Goal: Information Seeking & Learning: Find specific fact

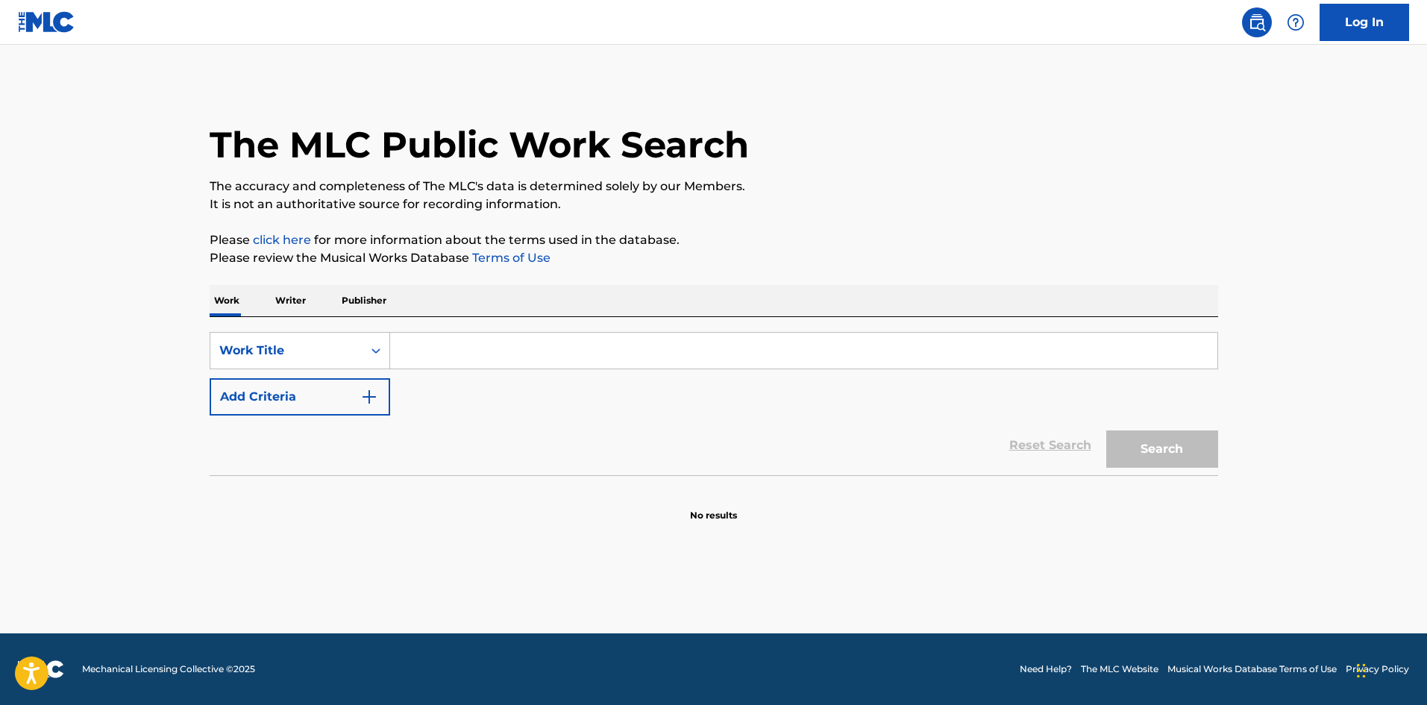
click at [295, 288] on p "Writer" at bounding box center [291, 300] width 40 height 31
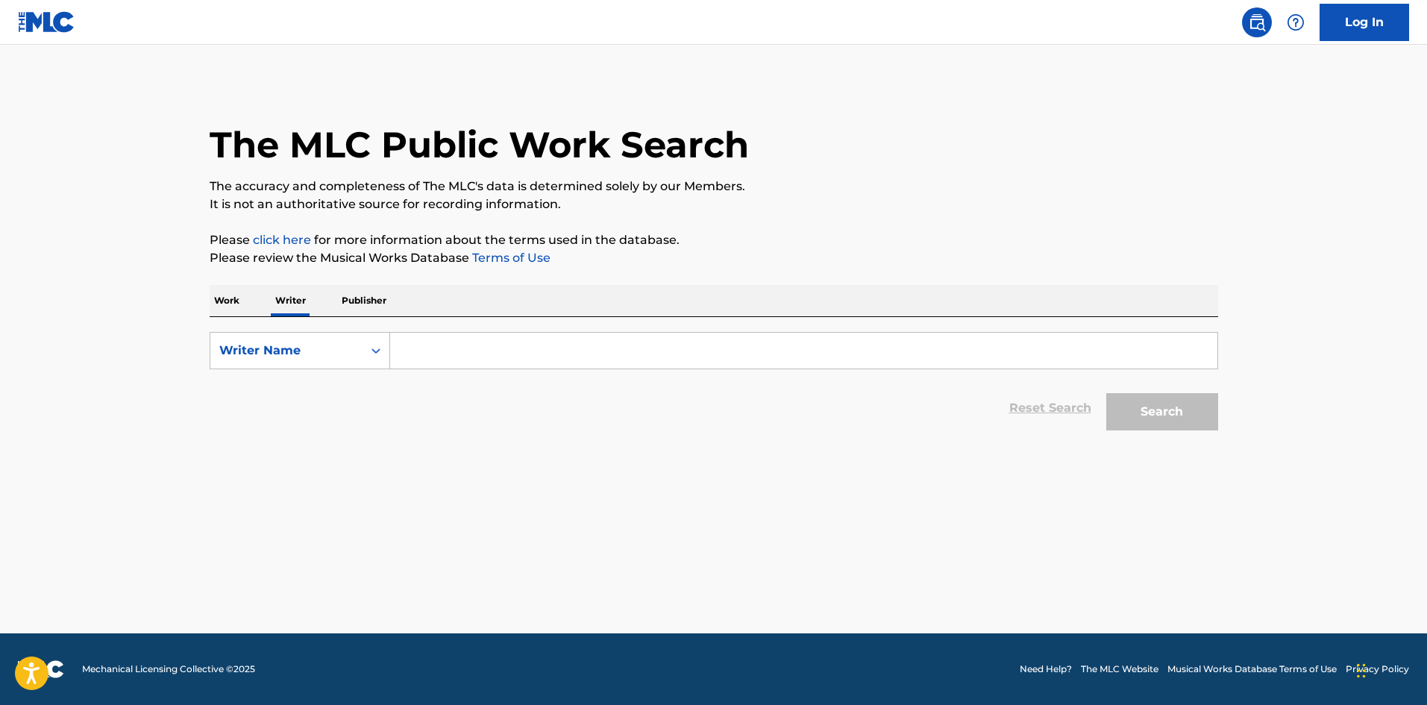
click at [459, 366] on input "Search Form" at bounding box center [803, 351] width 827 height 36
type input "r"
click at [1106, 393] on button "Search" at bounding box center [1162, 411] width 112 height 37
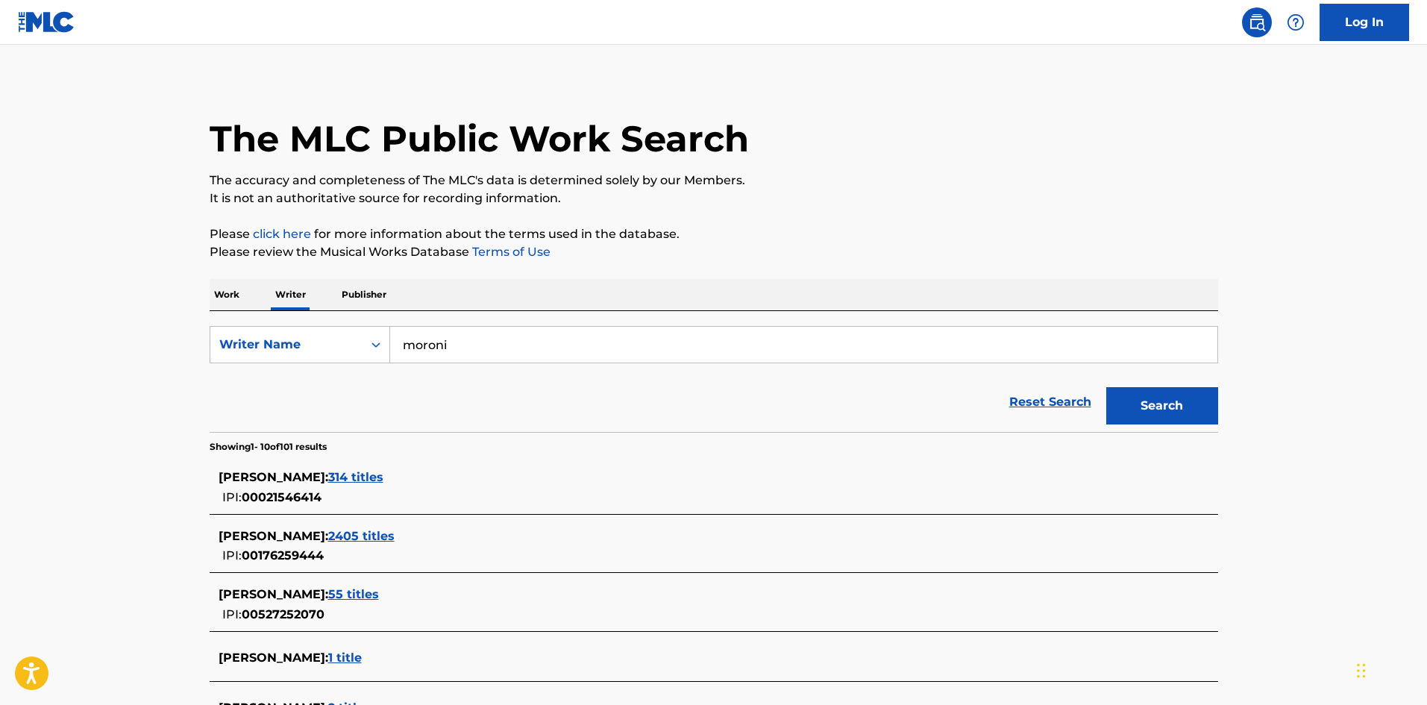
scroll to position [447, 0]
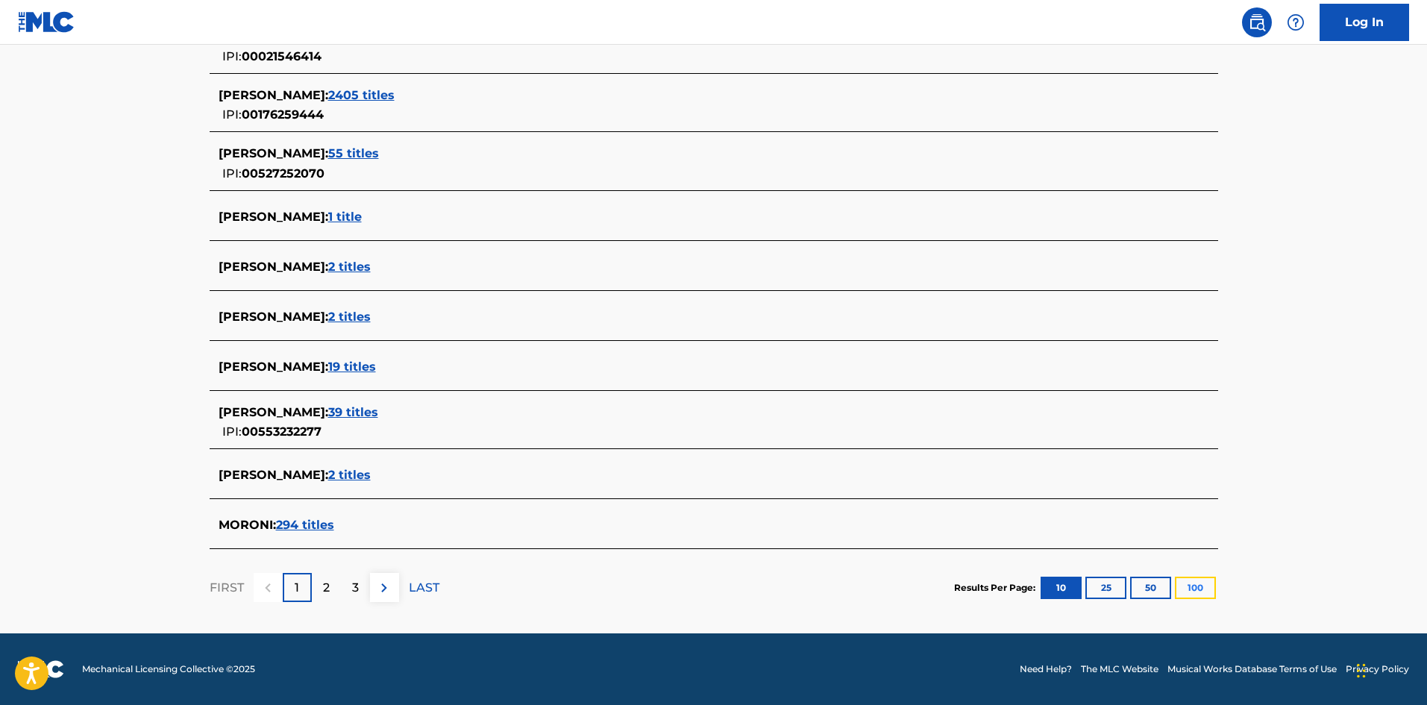
click at [1200, 589] on button "100" at bounding box center [1195, 588] width 41 height 22
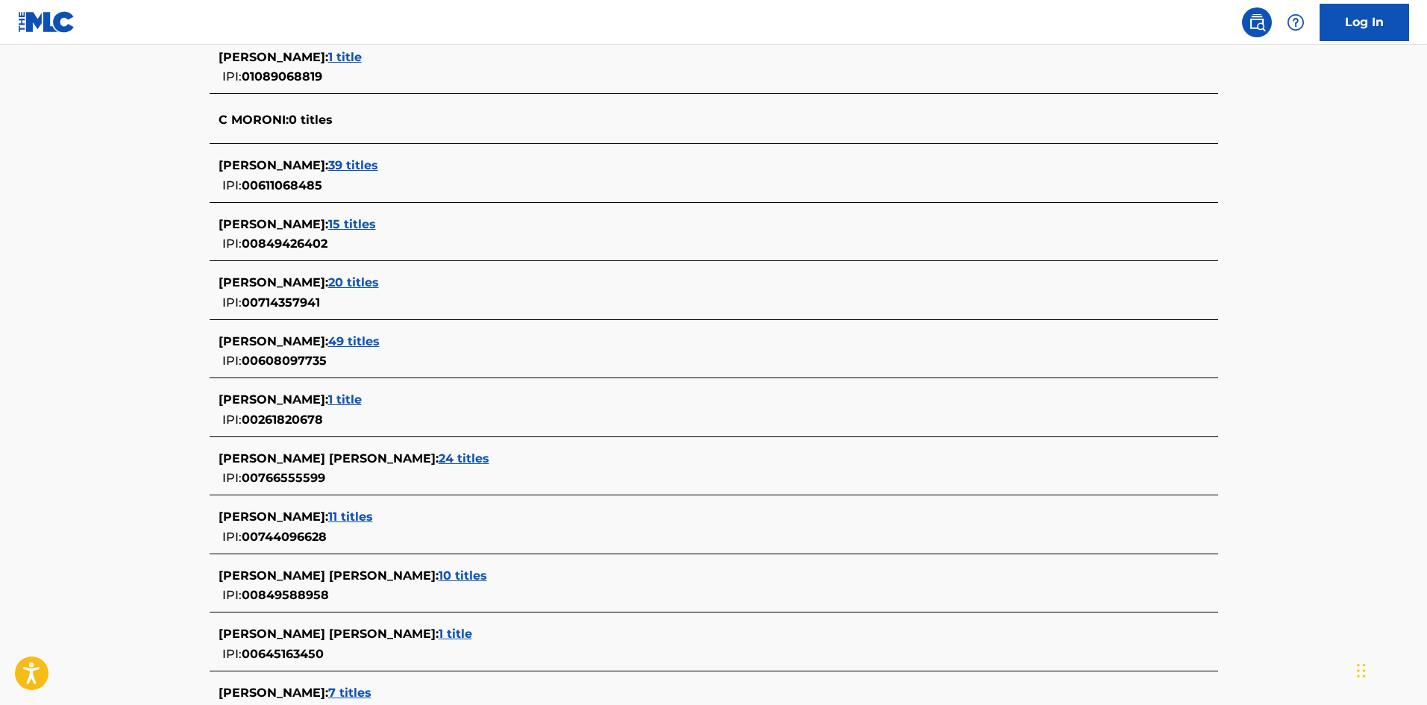
scroll to position [2835, 0]
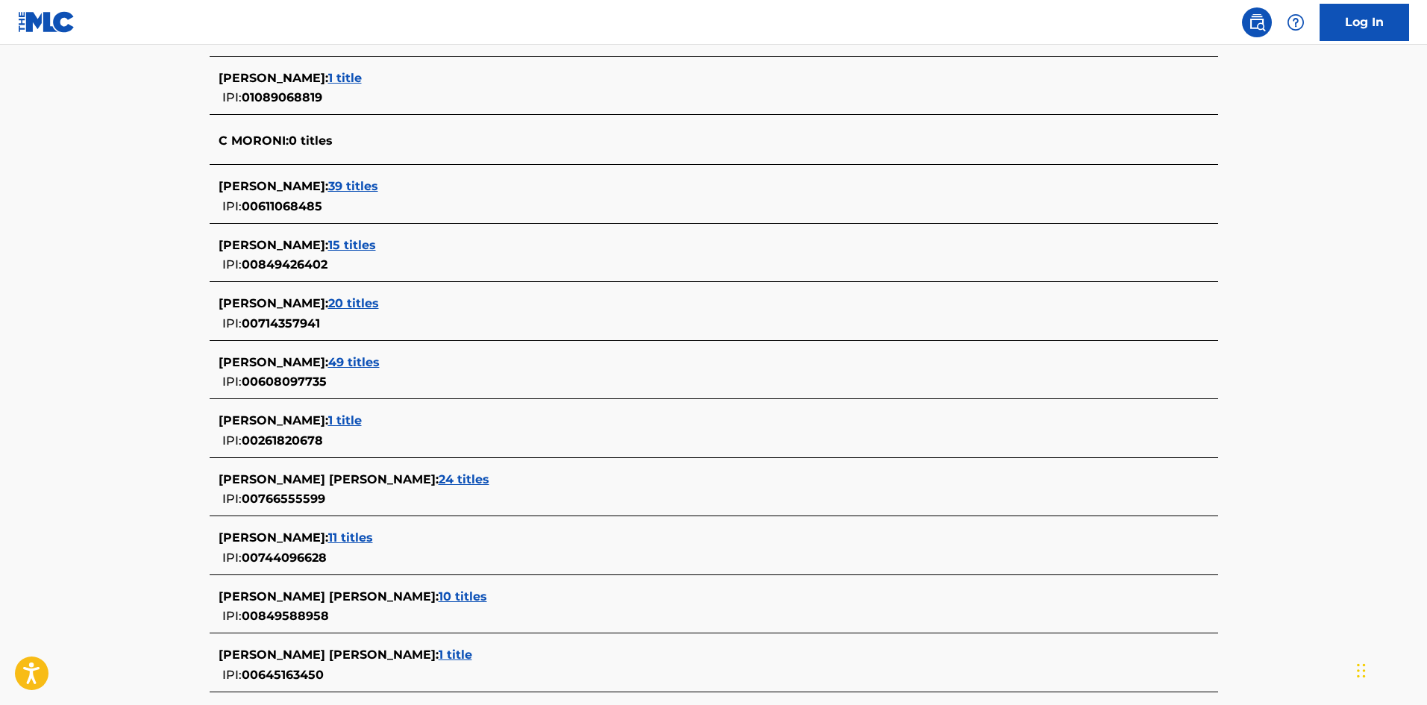
click at [229, 316] on span "IPI:" at bounding box center [231, 323] width 19 height 14
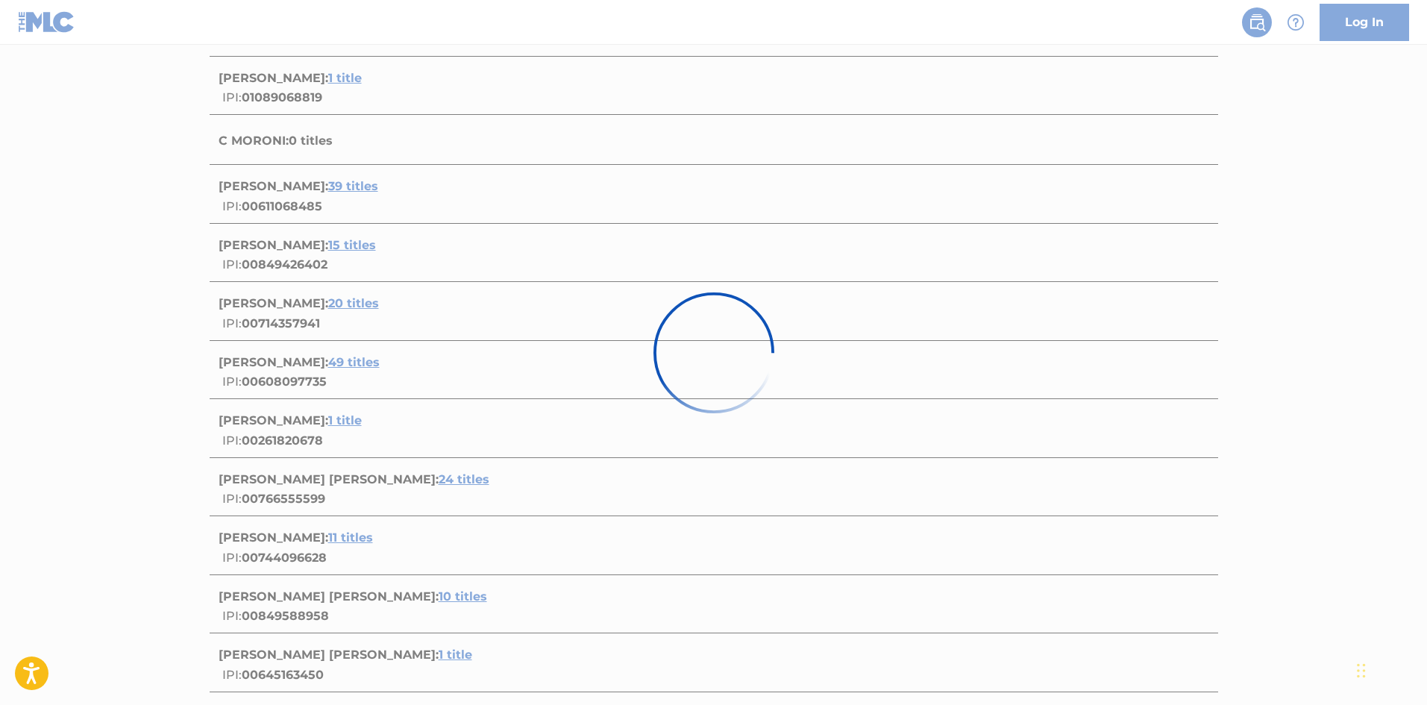
scroll to position [0, 0]
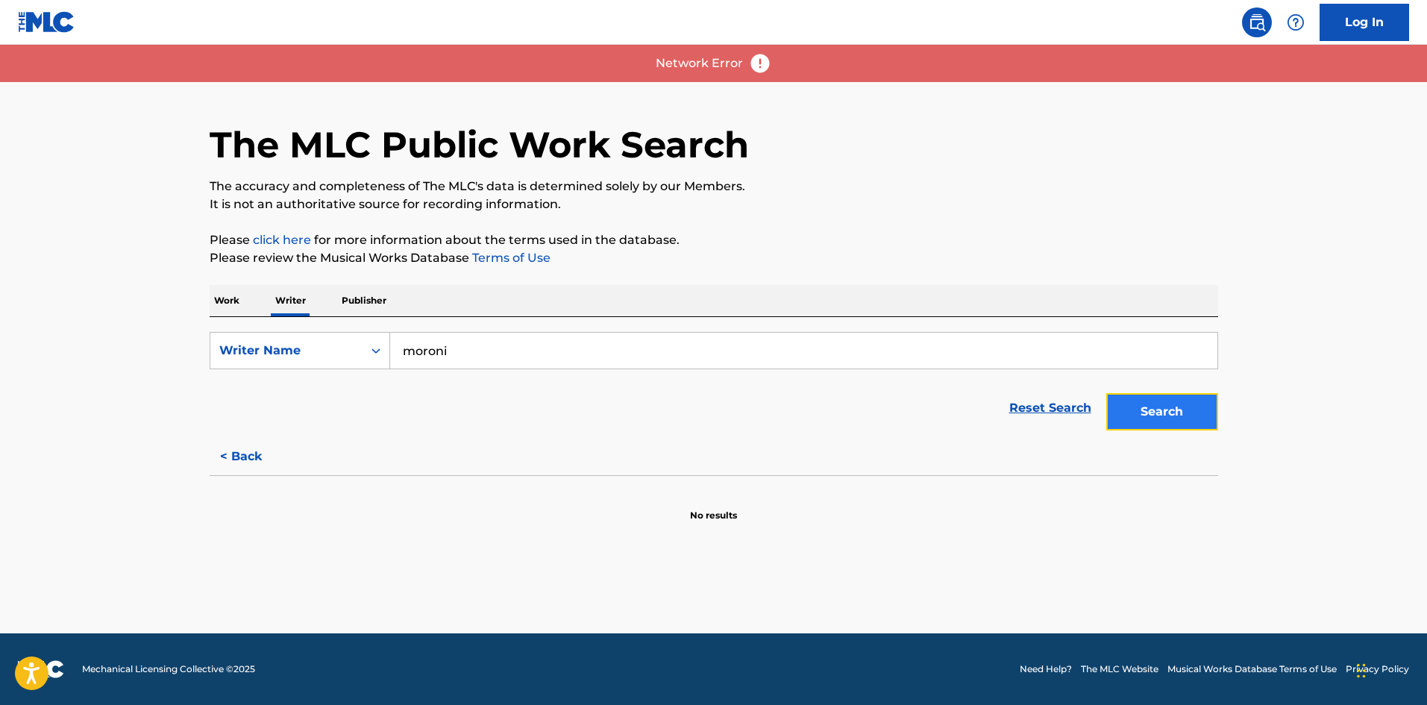
click at [1185, 413] on button "Search" at bounding box center [1162, 411] width 112 height 37
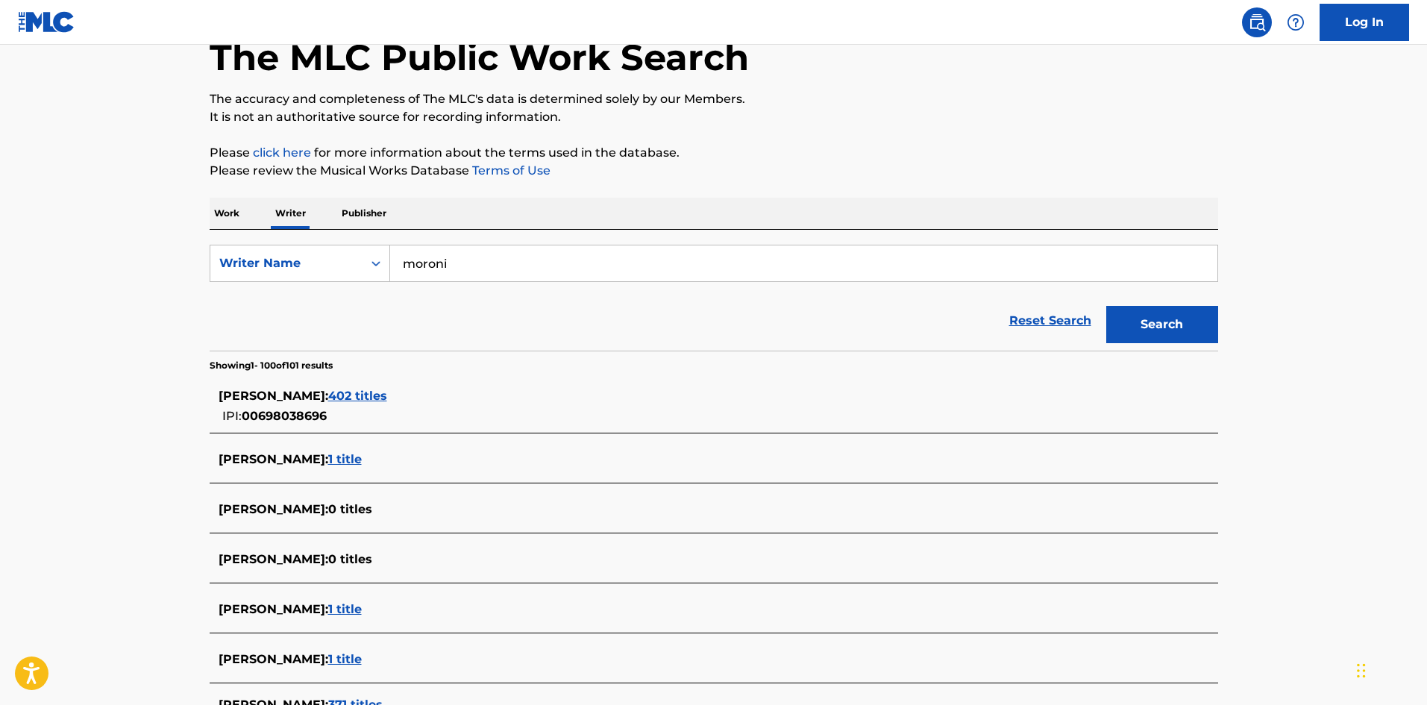
scroll to position [75, 0]
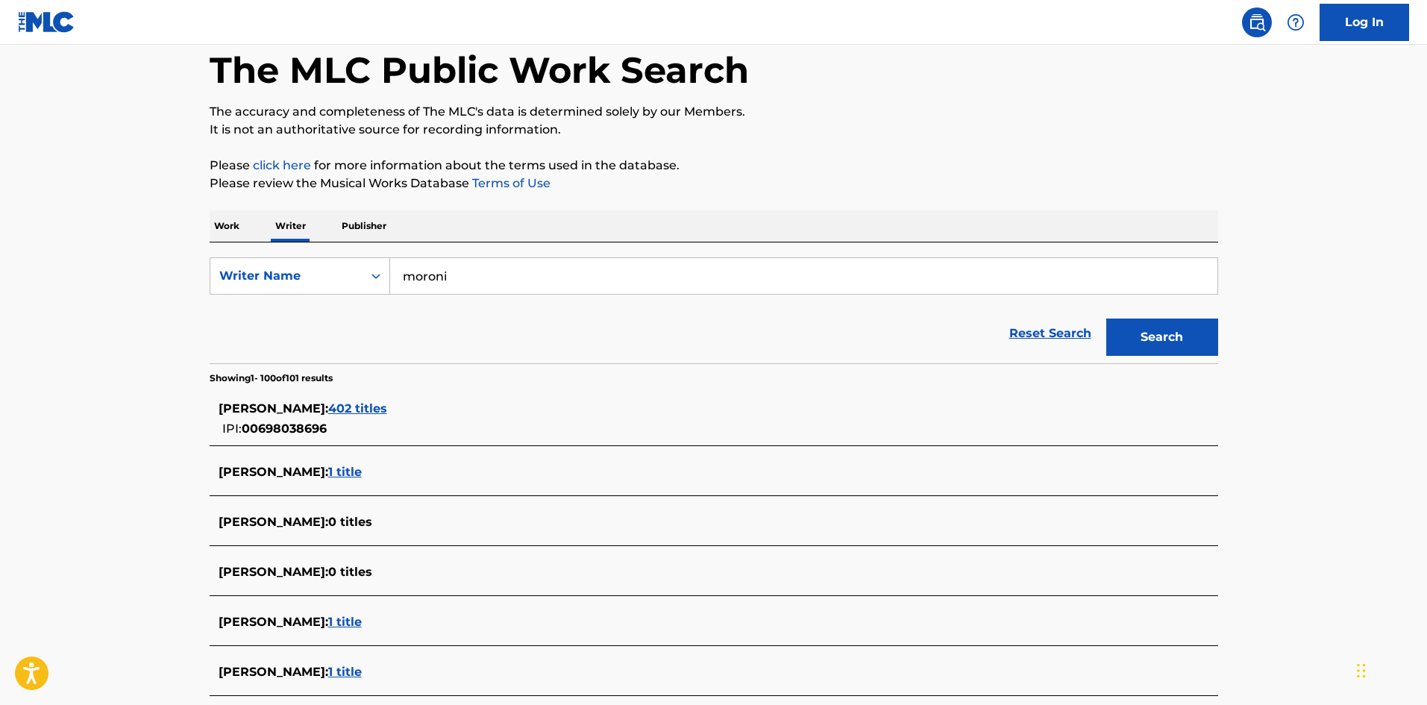
click at [404, 277] on input "moroni" at bounding box center [803, 276] width 827 height 36
click at [1106, 319] on button "Search" at bounding box center [1162, 337] width 112 height 37
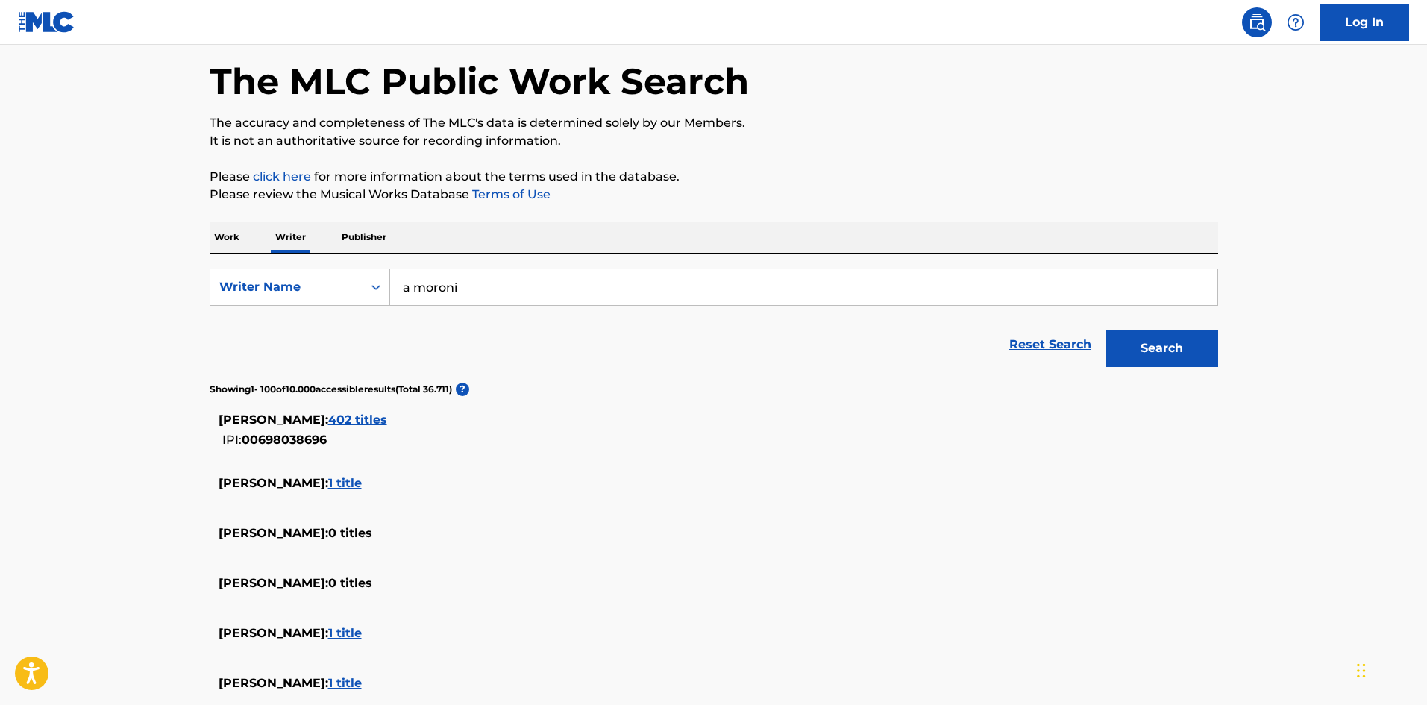
scroll to position [149, 0]
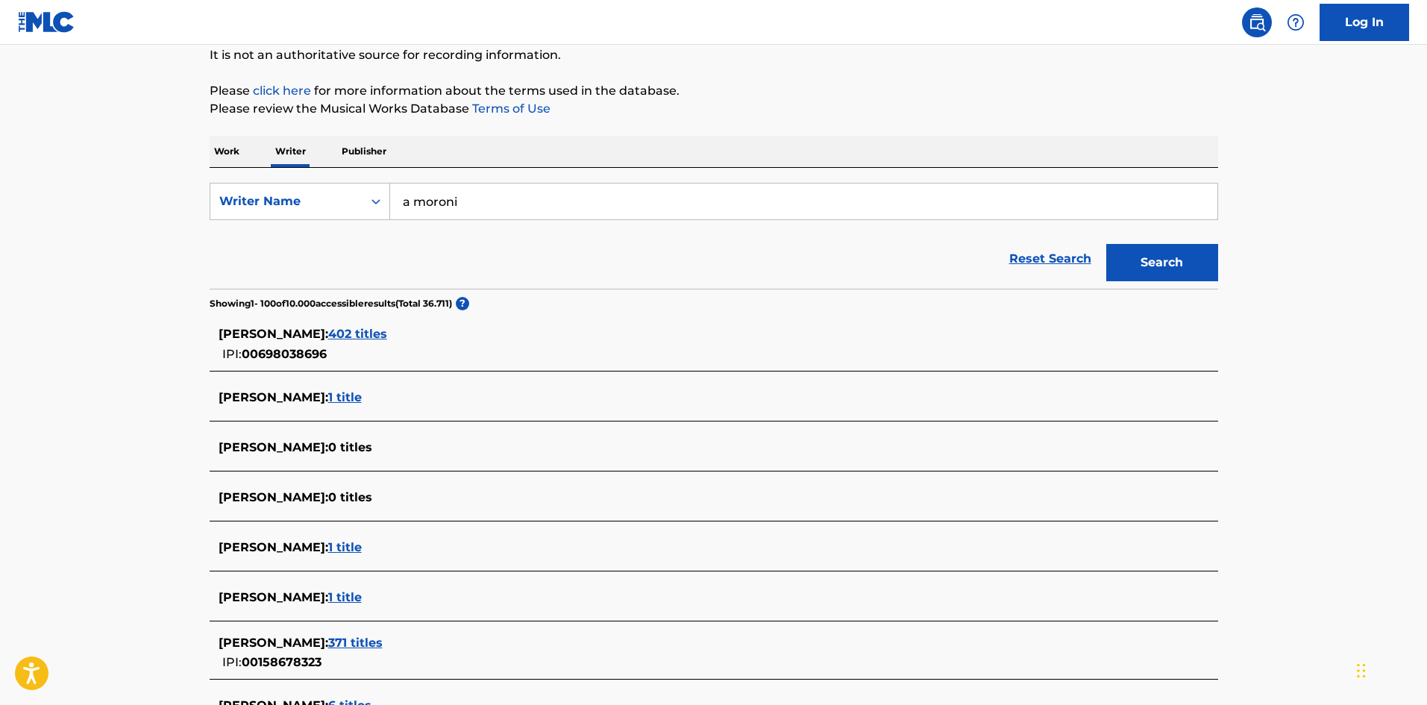
click at [406, 203] on input "a moroni" at bounding box center [803, 202] width 827 height 36
click at [409, 204] on input "a moroni" at bounding box center [803, 202] width 827 height 36
type input "[PERSON_NAME]"
click at [1106, 244] on button "Search" at bounding box center [1162, 262] width 112 height 37
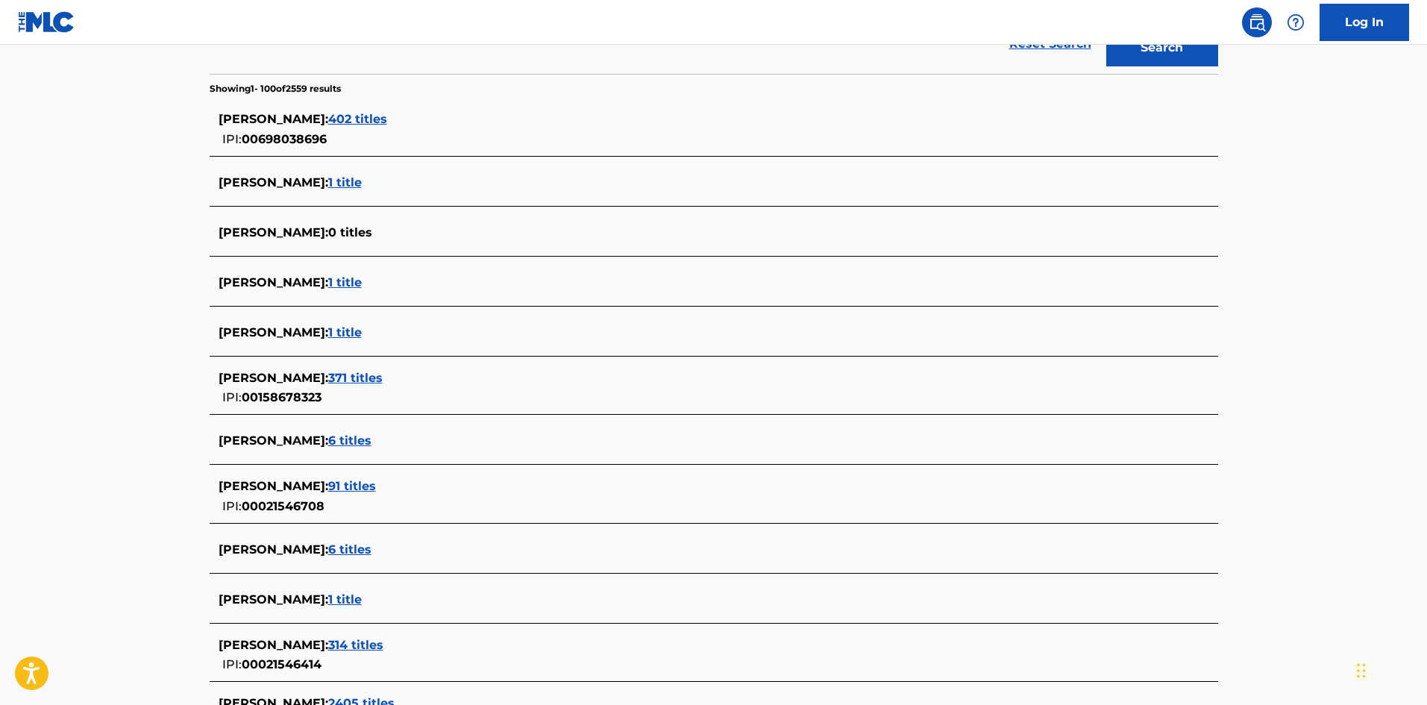
scroll to position [360, 0]
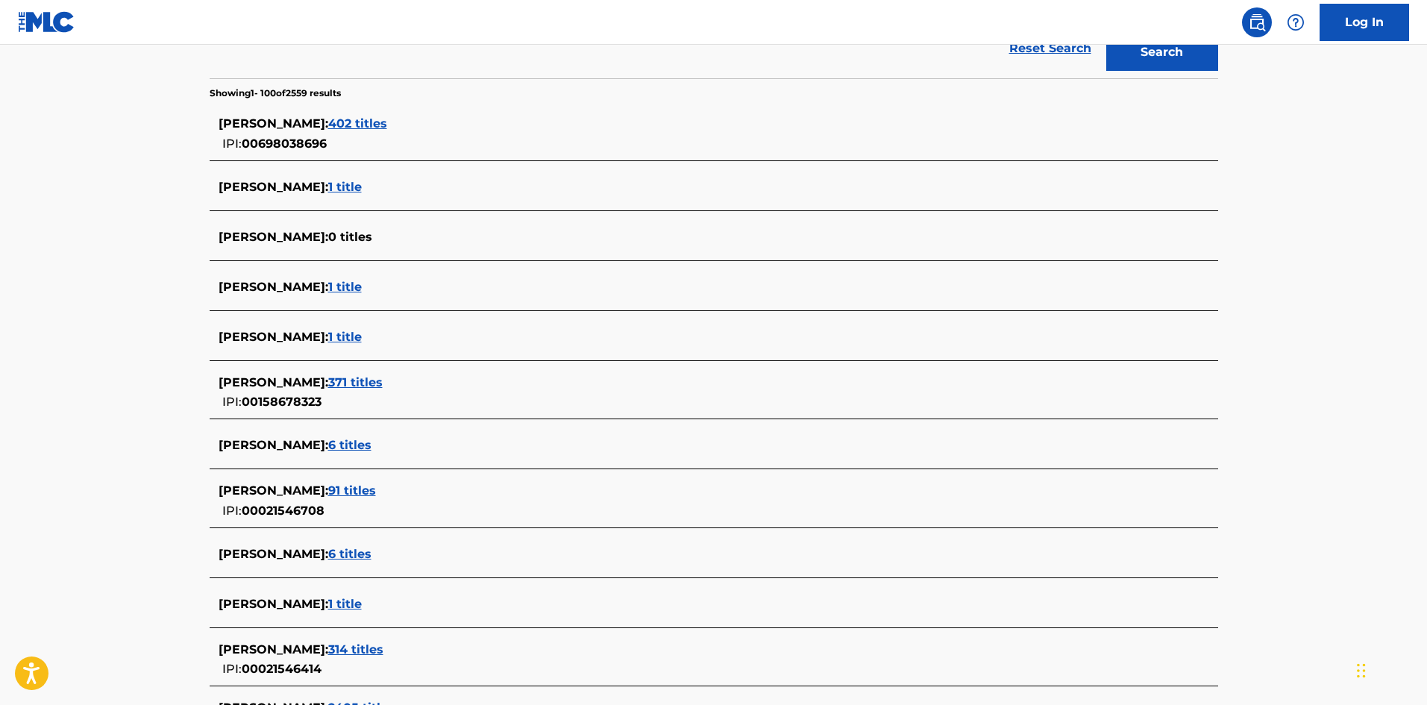
click at [330, 195] on div "[PERSON_NAME] : 1 title" at bounding box center [695, 187] width 952 height 18
